Goal: Find specific page/section: Find specific page/section

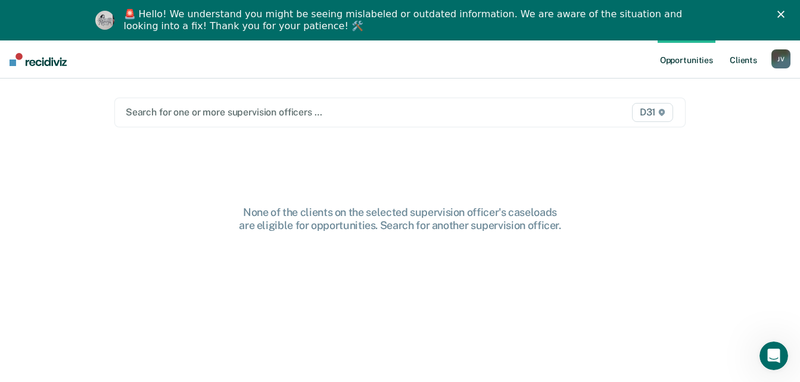
click at [742, 64] on link "Client s" at bounding box center [743, 60] width 32 height 38
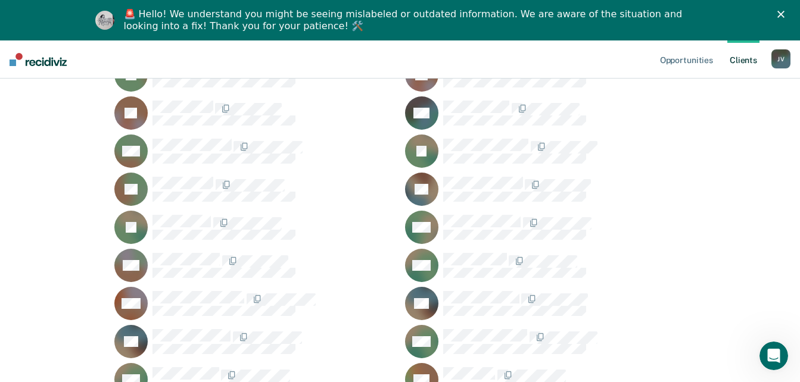
scroll to position [1310, 0]
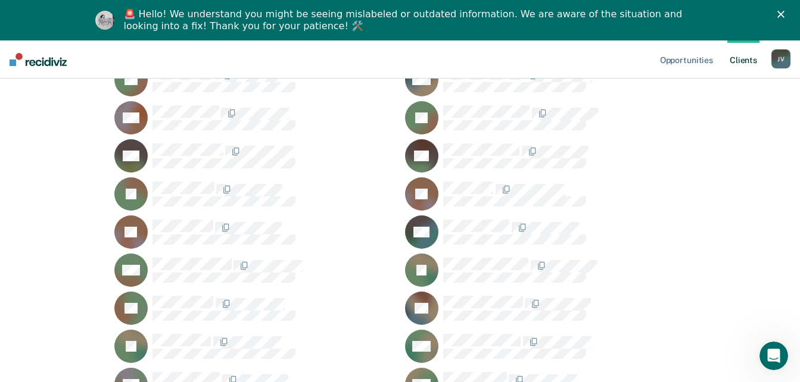
scroll to position [1250, 0]
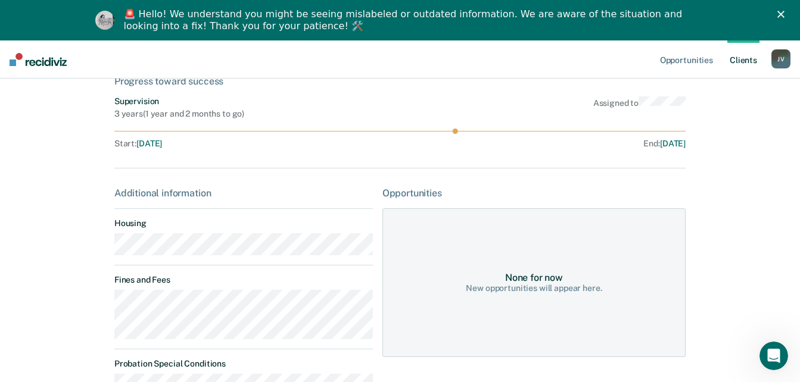
scroll to position [238, 0]
